Goal: Find specific page/section: Find specific page/section

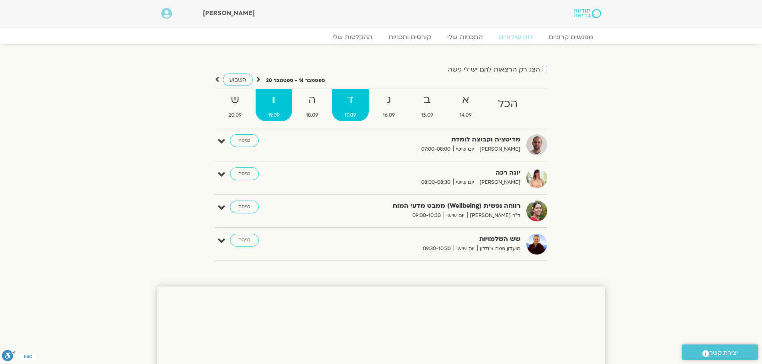
click at [348, 94] on strong "ד" at bounding box center [350, 100] width 36 height 18
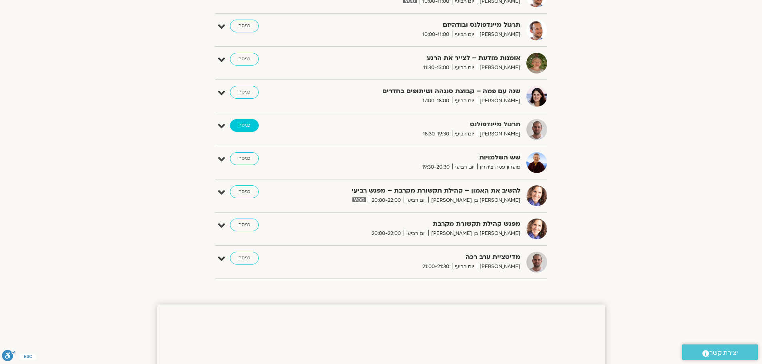
click at [250, 126] on link "כניסה" at bounding box center [244, 125] width 29 height 13
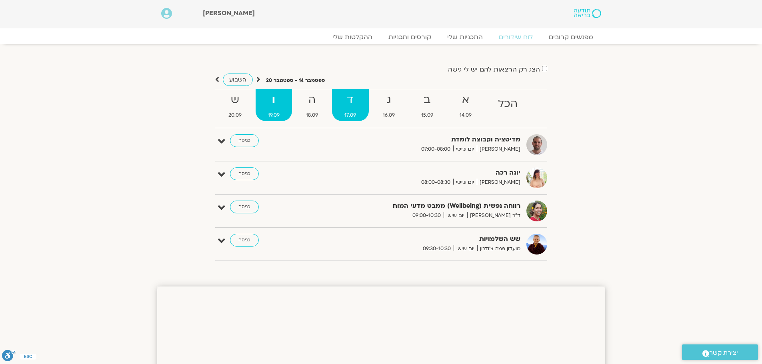
click at [358, 106] on strong "ד" at bounding box center [350, 100] width 36 height 18
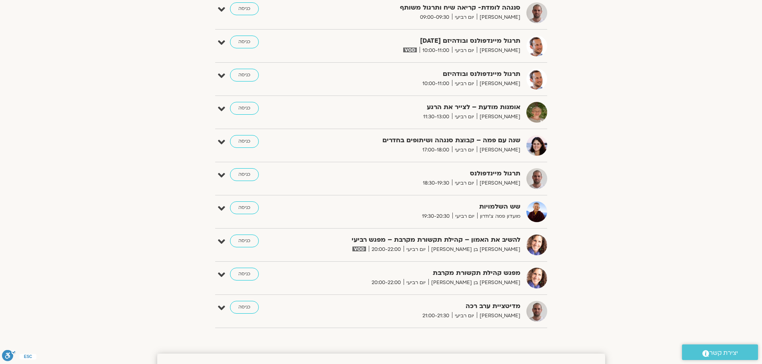
scroll to position [560, 0]
